Goal: Information Seeking & Learning: Learn about a topic

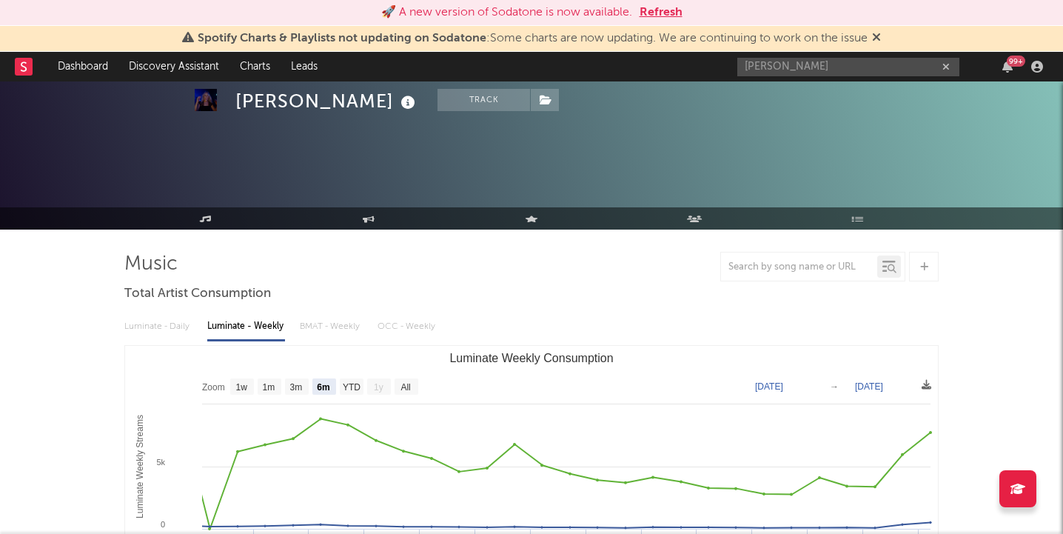
select select "6m"
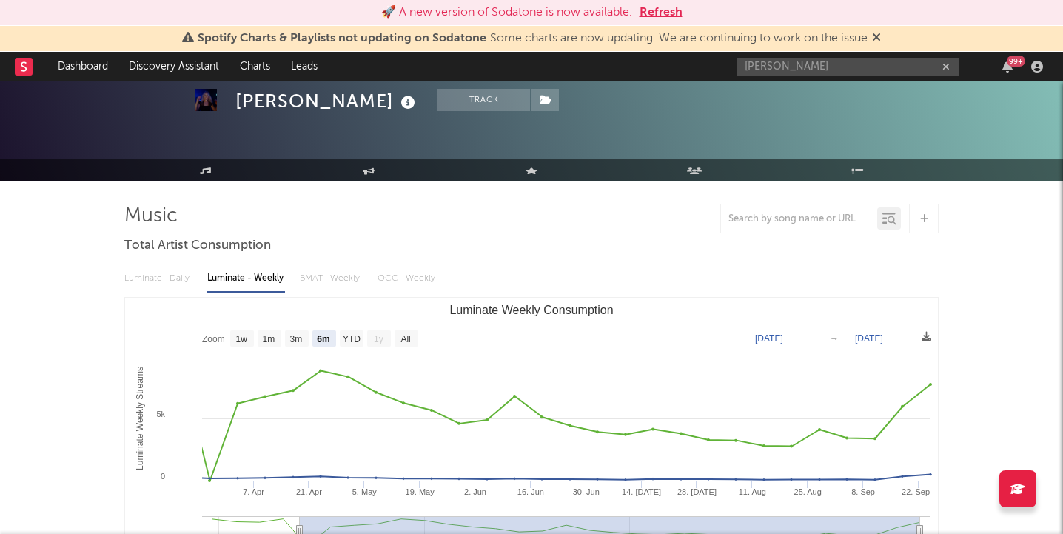
drag, startPoint x: 827, startPoint y: 66, endPoint x: 612, endPoint y: 68, distance: 215.5
click at [612, 68] on nav "Dashboard Discovery Assistant Charts Leads kat penkin 99 +" at bounding box center [531, 67] width 1063 height 30
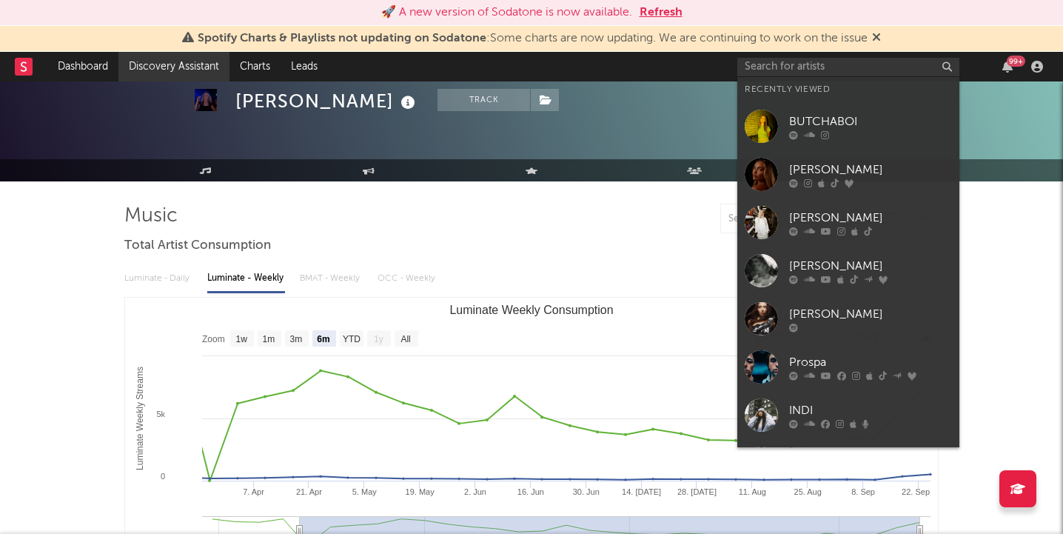
click at [168, 68] on link "Discovery Assistant" at bounding box center [173, 67] width 111 height 30
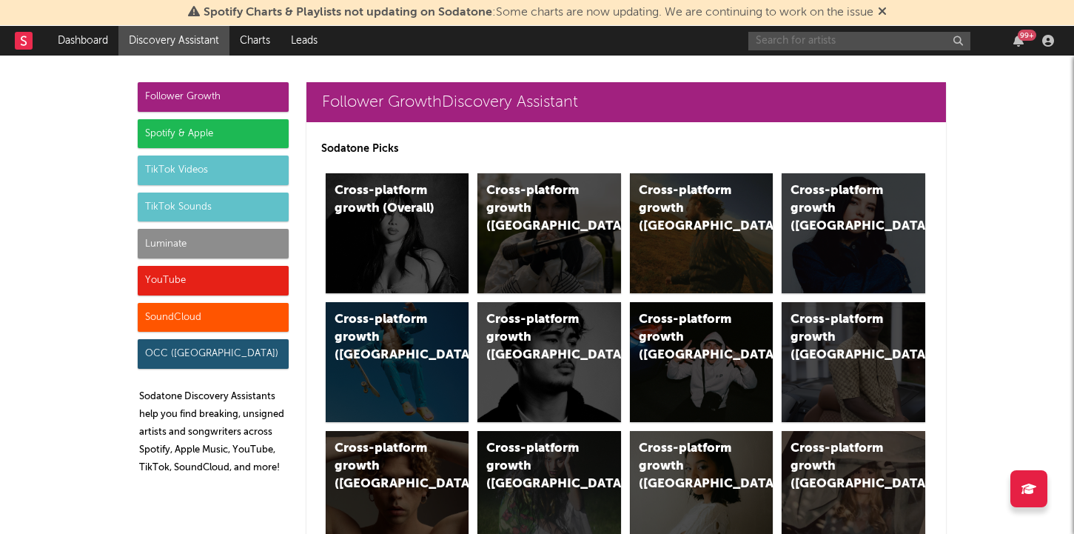
click at [805, 41] on input "text" at bounding box center [860, 41] width 222 height 19
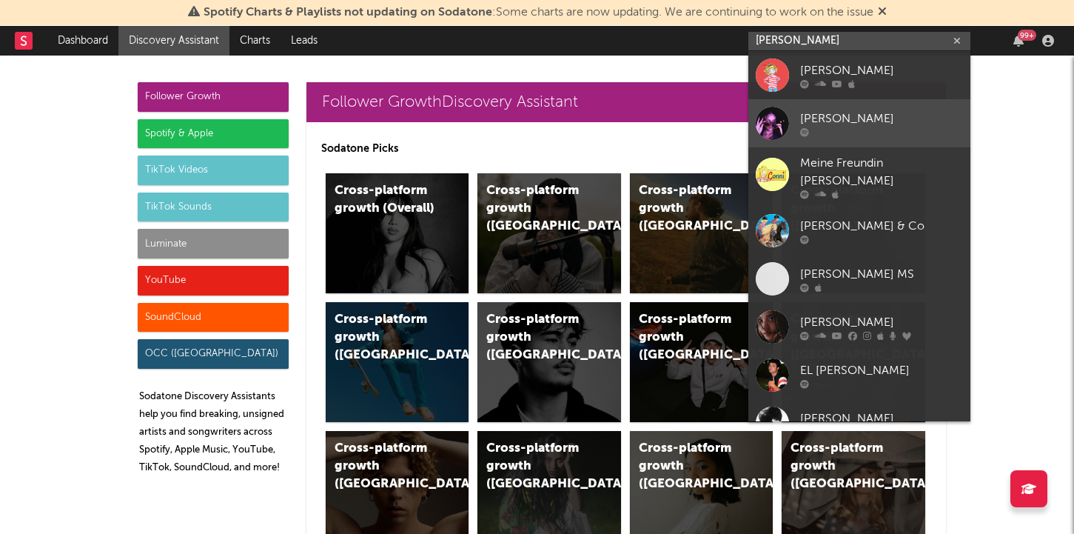
type input "[PERSON_NAME]"
click at [830, 136] on link "[PERSON_NAME]" at bounding box center [860, 123] width 222 height 48
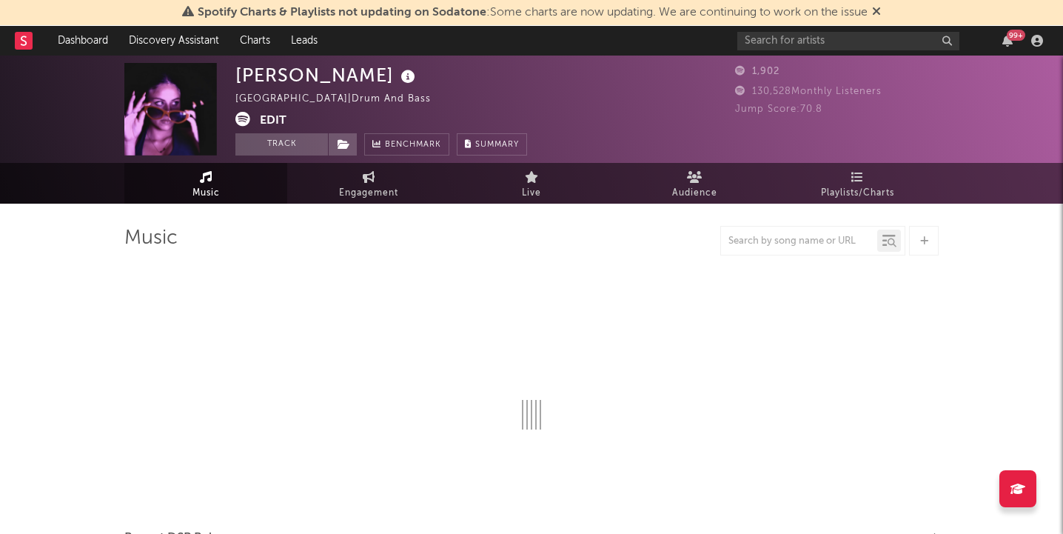
select select "1w"
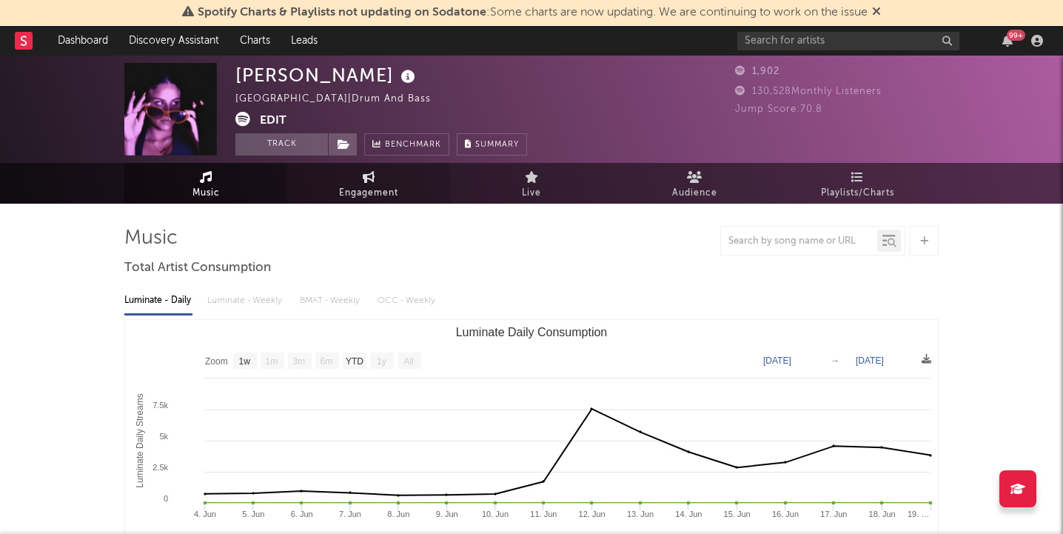
click at [358, 191] on span "Engagement" at bounding box center [368, 193] width 59 height 18
select select "1w"
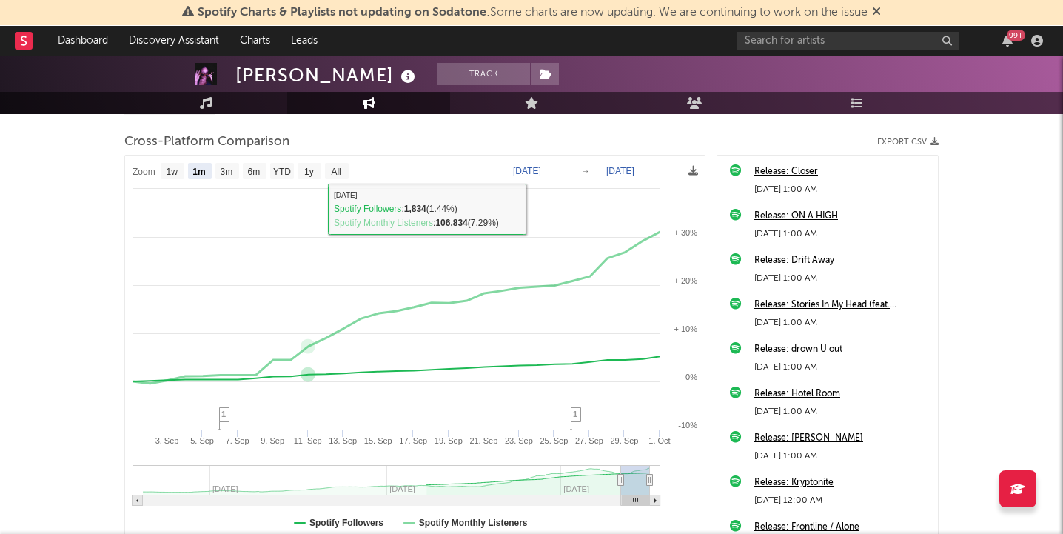
scroll to position [183, 0]
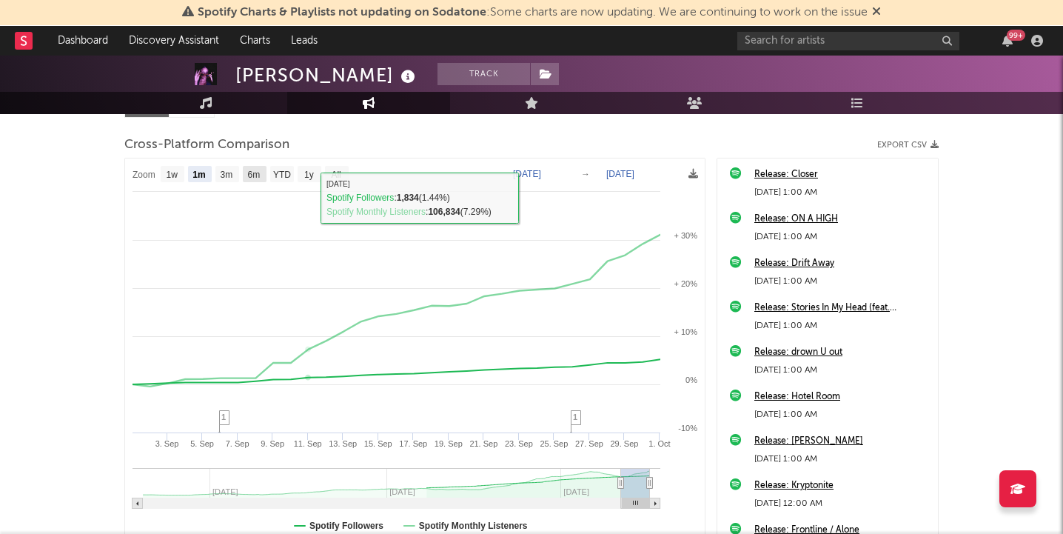
click at [257, 173] on text "6m" at bounding box center [254, 175] width 13 height 10
select select "6m"
type input "[DATE]"
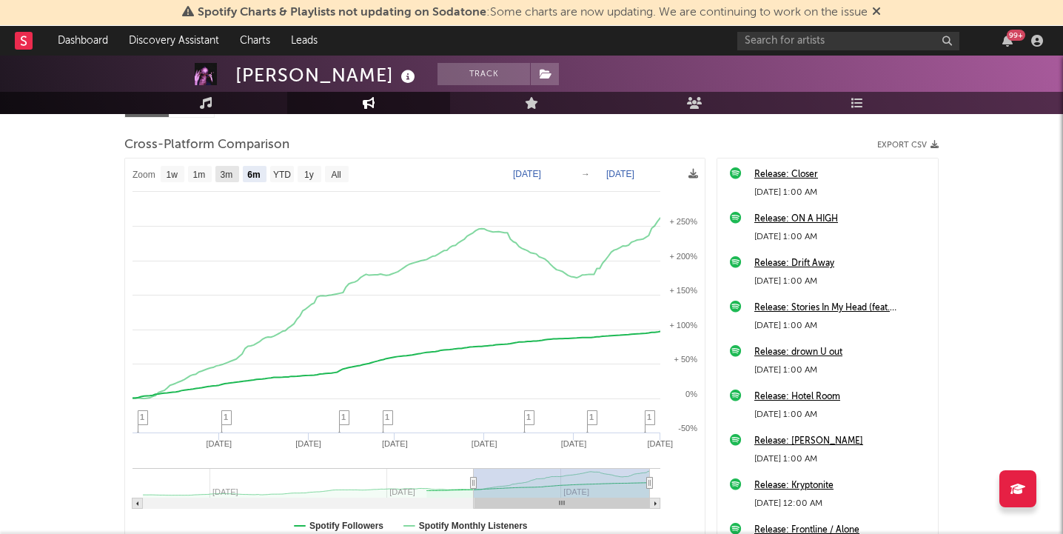
click at [230, 170] on text "3m" at bounding box center [227, 175] width 13 height 10
select select "3m"
type input "[DATE]"
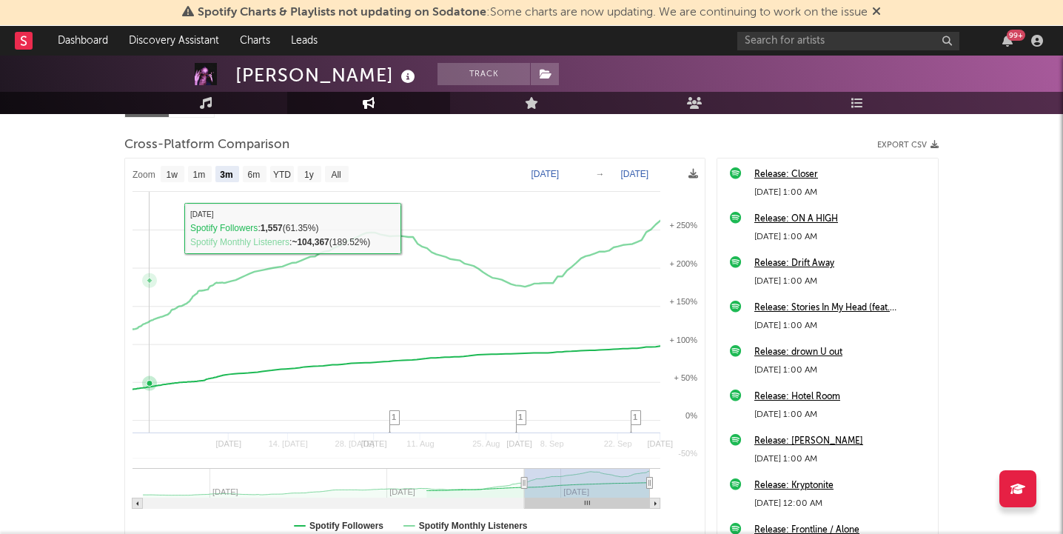
select select "3m"
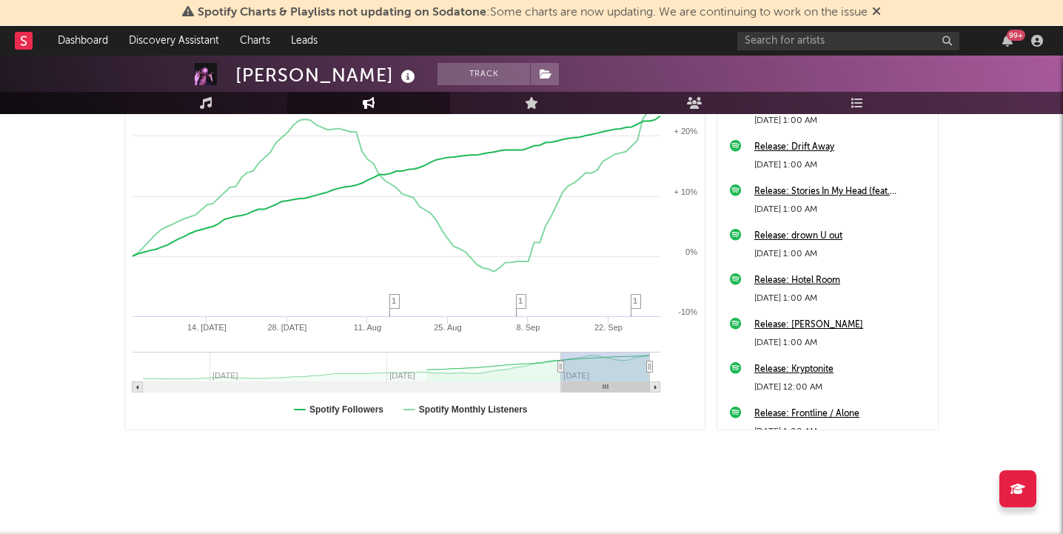
scroll to position [0, 0]
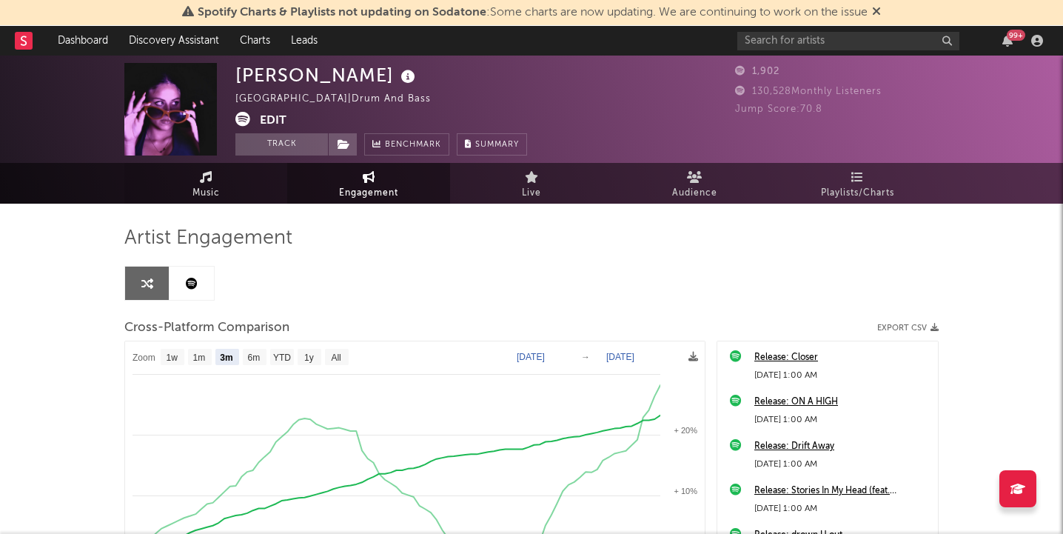
click at [261, 182] on link "Music" at bounding box center [205, 183] width 163 height 41
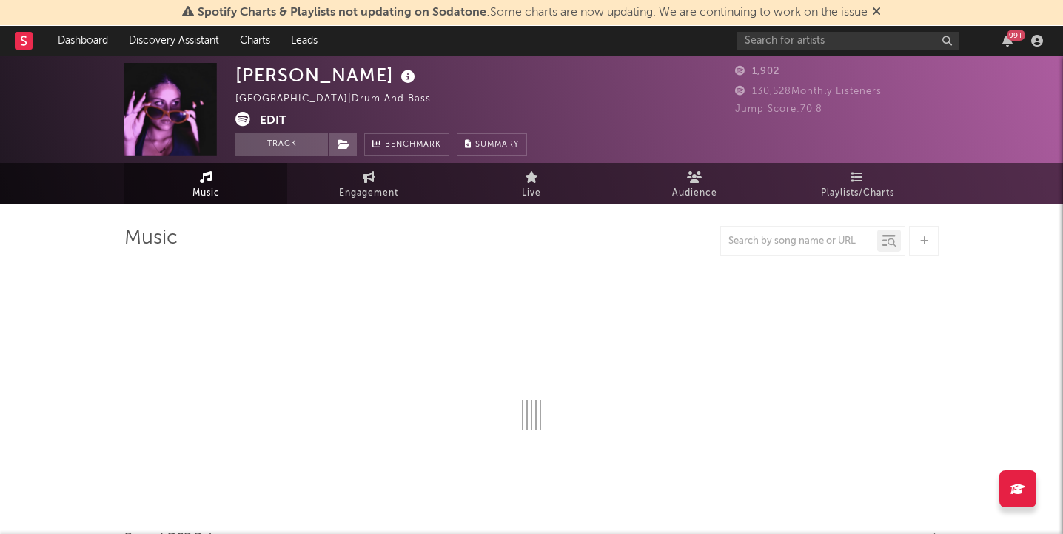
select select "1w"
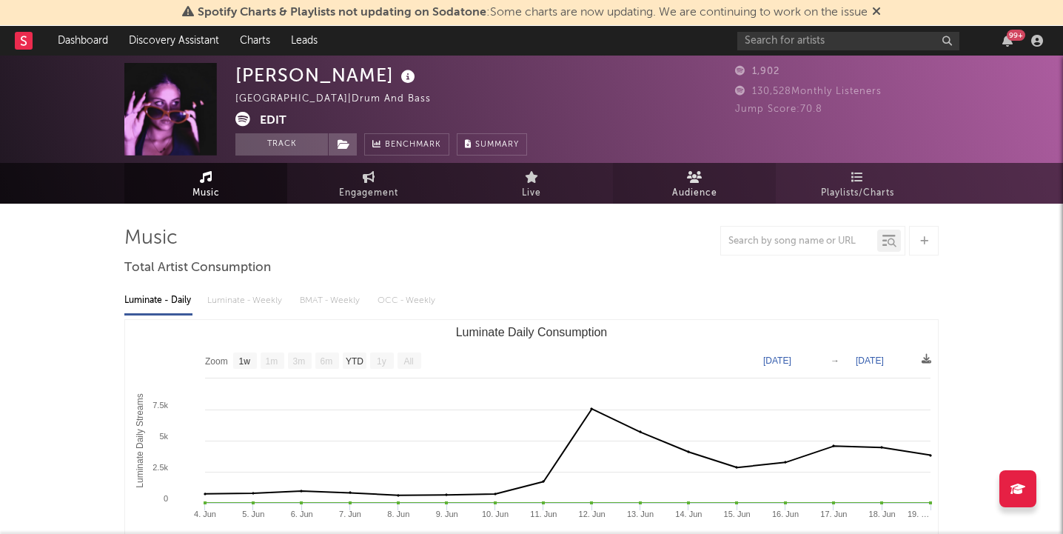
click at [681, 195] on span "Audience" at bounding box center [694, 193] width 45 height 18
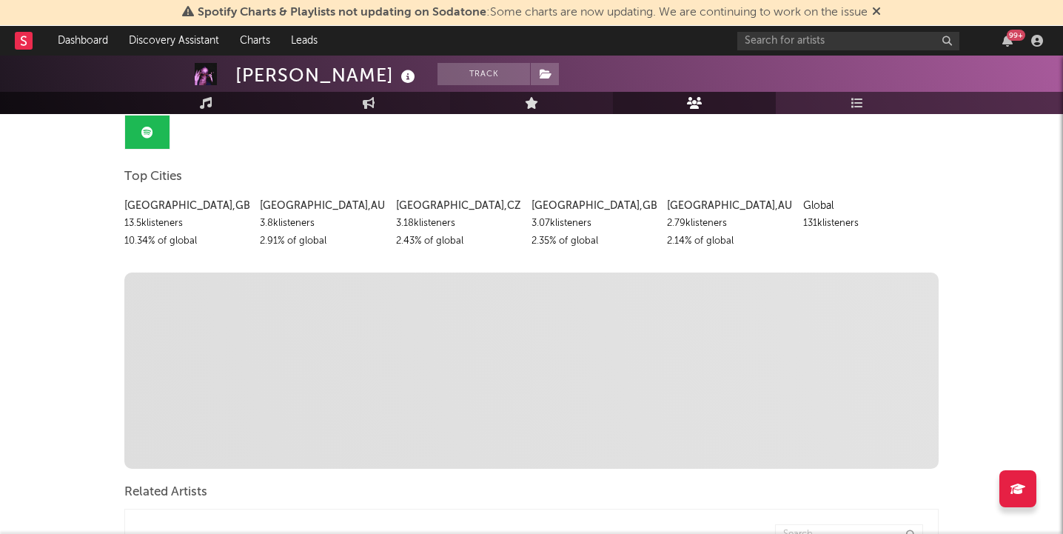
scroll to position [153, 0]
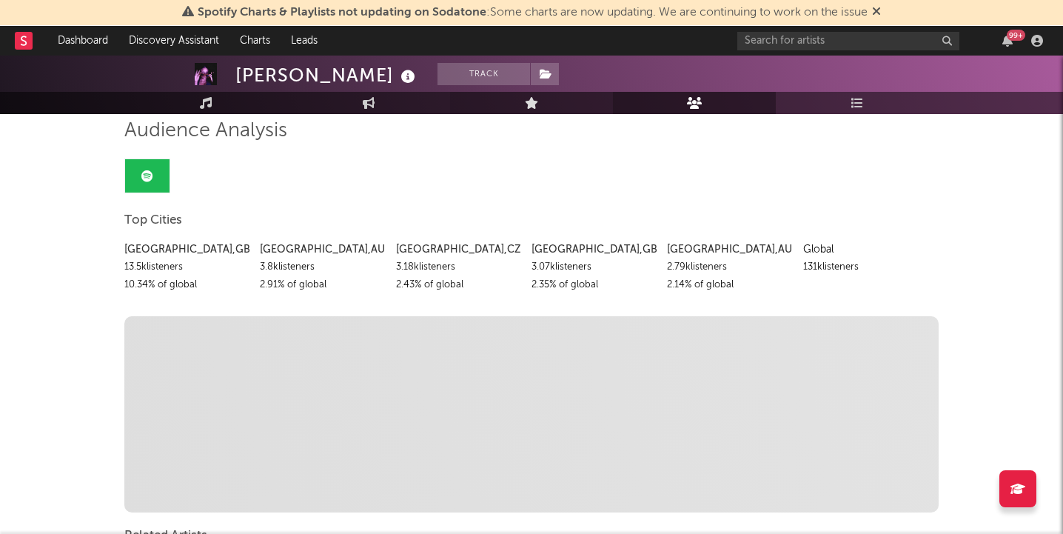
click at [555, 108] on link "Live" at bounding box center [531, 103] width 163 height 22
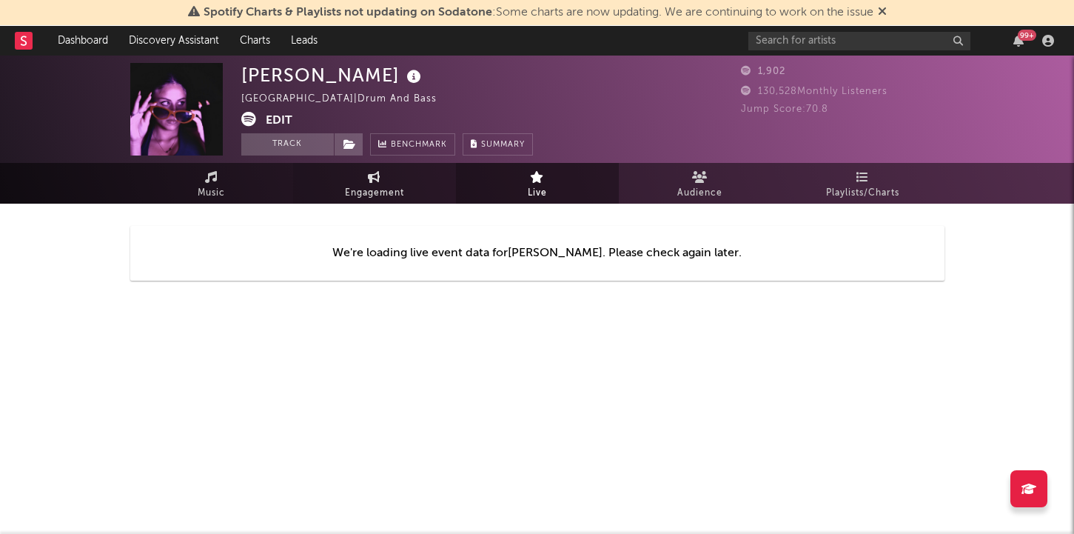
click at [373, 176] on icon at bounding box center [374, 177] width 13 height 12
select select "1w"
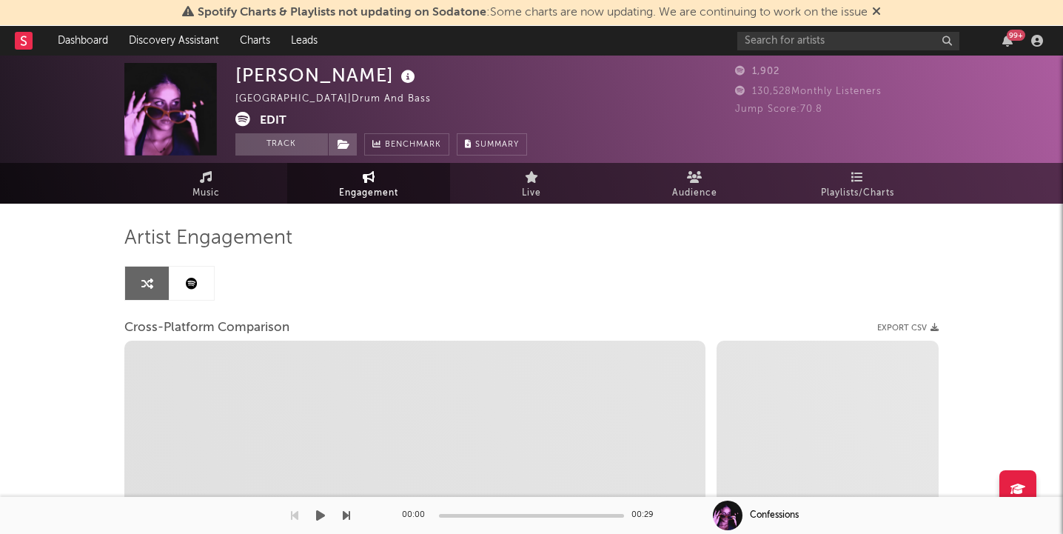
select select "1m"
